Goal: Task Accomplishment & Management: Manage account settings

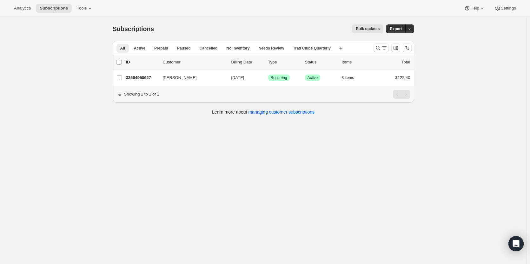
click at [515, 11] on button "Settings" at bounding box center [505, 8] width 29 height 9
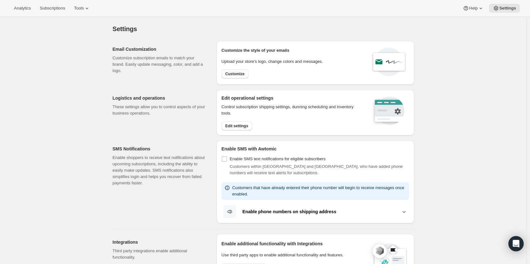
click at [228, 73] on span "Customize" at bounding box center [234, 73] width 19 height 5
select select "subscriptionMessage"
select select "5"
select select "15"
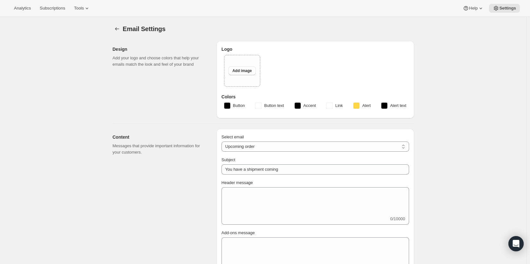
type input "Your next Clif Family Winery shipment is coming soon!"
type textarea "Your next shipment is processing soon! If this is your first time interacting w…"
select select "7"
select select "10"
type input "Clif Family Winery"
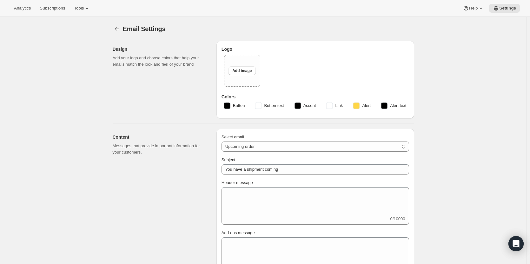
checkbox input "false"
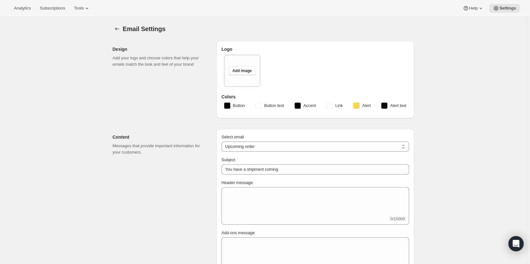
checkbox input "false"
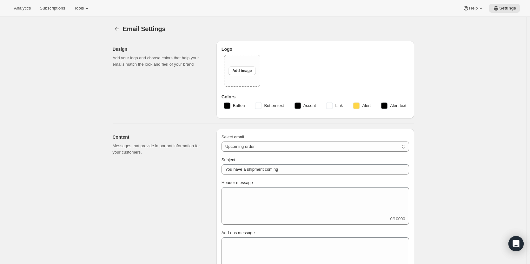
type input "[PERSON_NAME][EMAIL_ADDRESS][DOMAIN_NAME]"
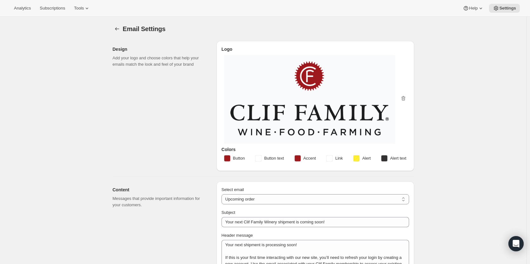
checkbox input "true"
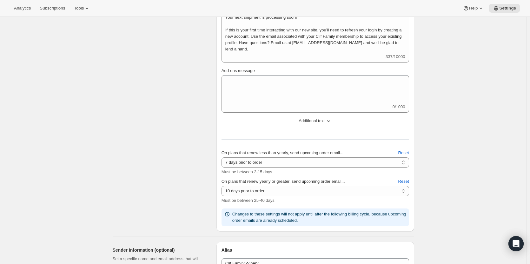
scroll to position [252, 0]
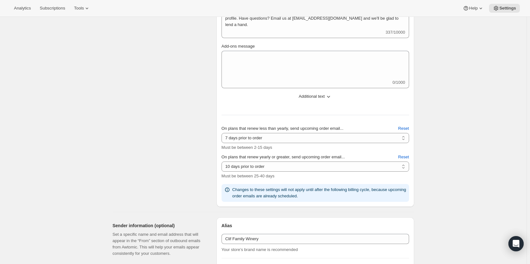
click at [381, 166] on select "10 days prior to order 11 days prior to order 12 days prior to order 13 days pr…" at bounding box center [316, 167] width 188 height 10
click at [377, 138] on select "2 days prior to order 3 days prior to order 4 days prior to order 5 days prior …" at bounding box center [316, 138] width 188 height 10
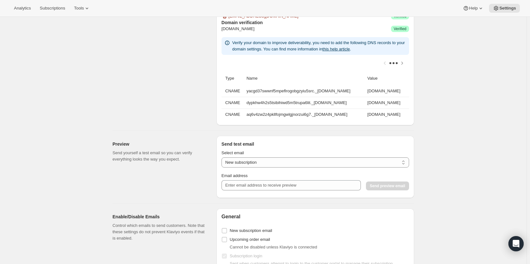
scroll to position [527, 0]
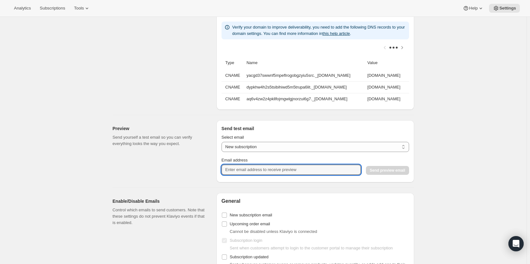
click at [338, 170] on input "Email address" at bounding box center [291, 170] width 139 height 10
click at [337, 171] on input "Email address" at bounding box center [291, 170] width 139 height 10
click at [343, 149] on select "New subscription Upcoming order Payment failure Delayed subscription Updated su…" at bounding box center [316, 147] width 188 height 10
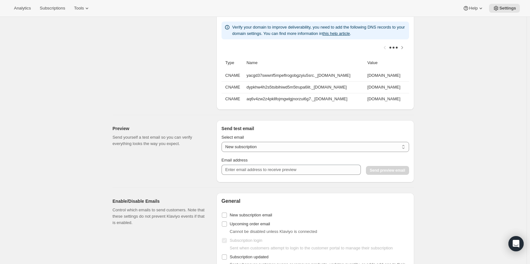
select select "upcoming-subscription"
click at [223, 146] on select "New subscription Upcoming order Payment failure Delayed subscription Updated su…" at bounding box center [316, 147] width 188 height 10
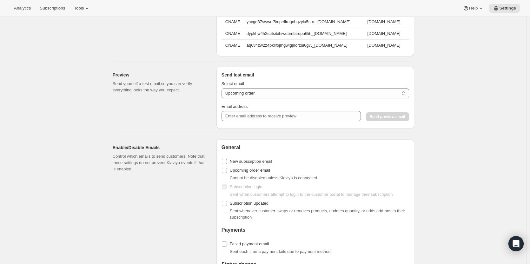
scroll to position [582, 0]
click at [302, 114] on div "Email address" at bounding box center [291, 111] width 139 height 18
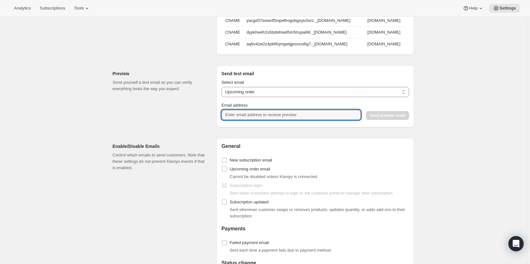
click at [302, 119] on input "Email address" at bounding box center [291, 115] width 139 height 10
drag, startPoint x: 278, startPoint y: 119, endPoint x: 248, endPoint y: 120, distance: 30.2
click at [248, 120] on input "[PERSON_NAME][EMAIL_ADDRESS][DOMAIN_NAME]" at bounding box center [291, 115] width 139 height 10
type input "[PERSON_NAME][EMAIL_ADDRESS][DOMAIN_NAME]"
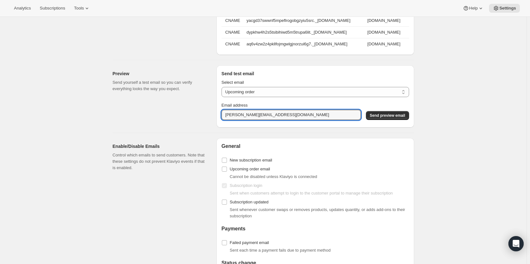
click at [382, 120] on button "Send preview email" at bounding box center [387, 115] width 43 height 9
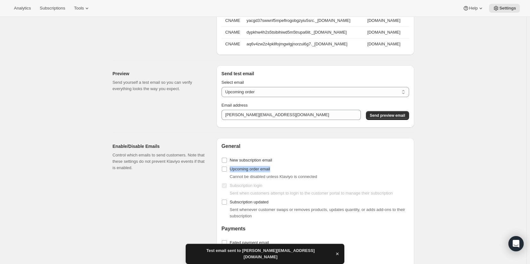
drag, startPoint x: 530, startPoint y: 177, endPoint x: 531, endPoint y: 156, distance: 20.7
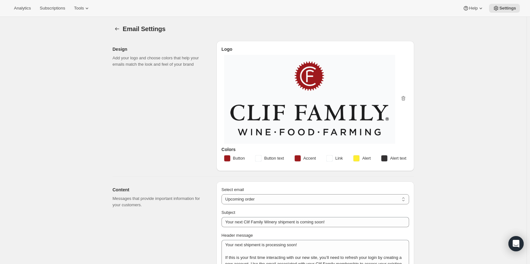
scroll to position [151, 0]
